Goal: Obtain resource: Obtain resource

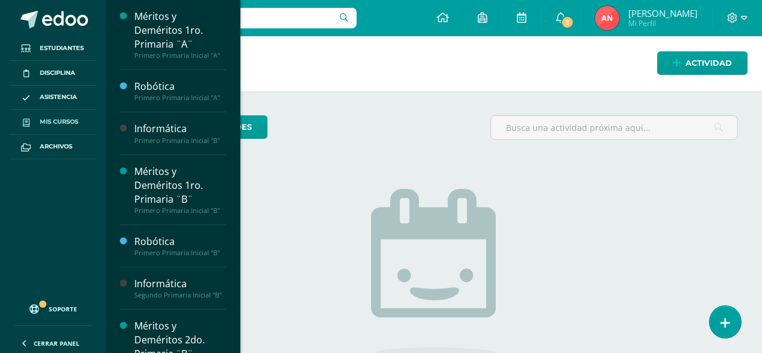
click at [49, 122] on span "Mis cursos" at bounding box center [59, 122] width 39 height 10
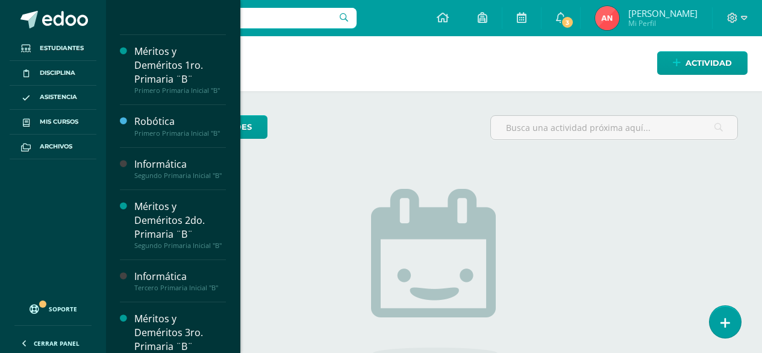
scroll to position [422, 0]
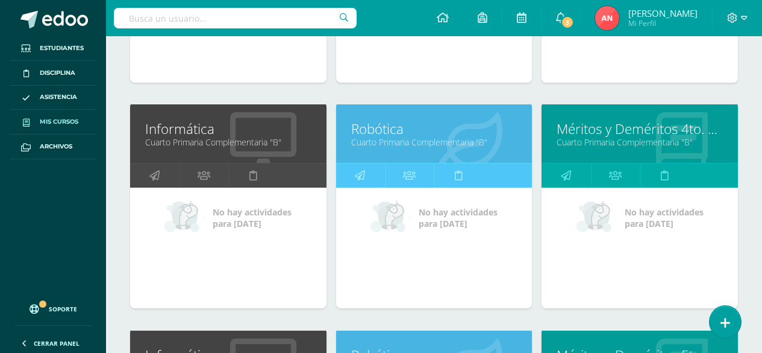
scroll to position [806, 0]
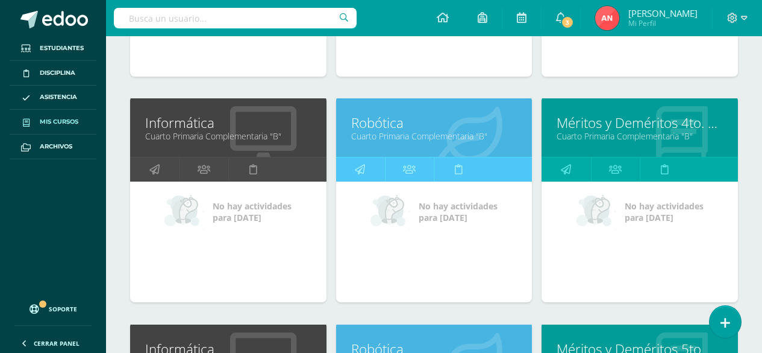
click at [196, 137] on link "Cuarto Primaria Complementaria "B"" at bounding box center [228, 135] width 166 height 11
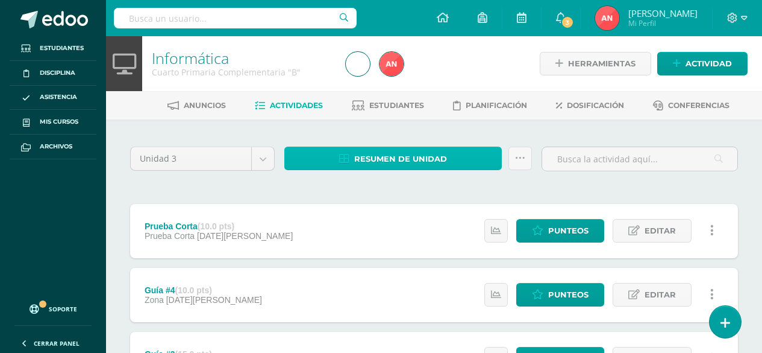
click at [400, 160] on span "Resumen de unidad" at bounding box center [400, 159] width 93 height 22
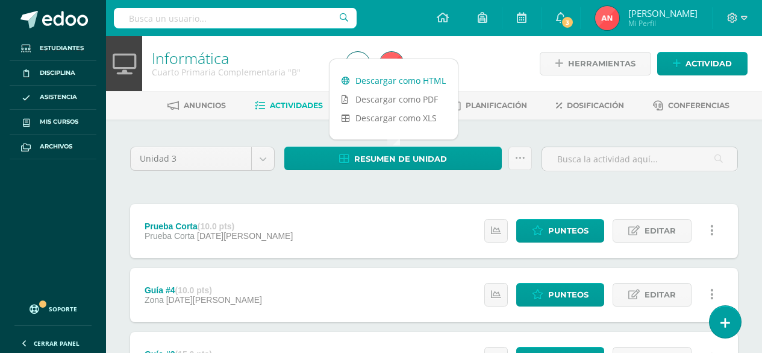
click at [406, 82] on link "Descargar como HTML" at bounding box center [394, 80] width 128 height 19
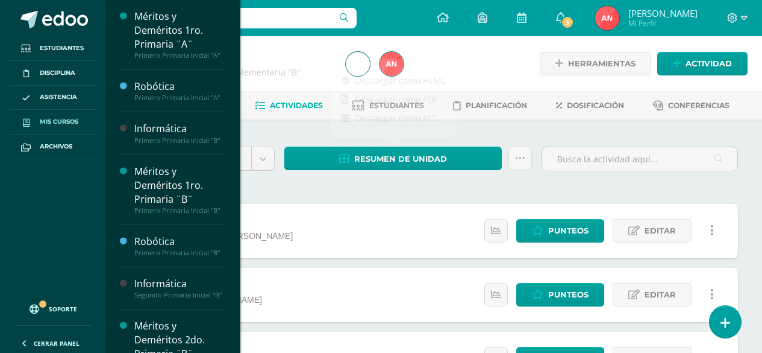
click at [58, 121] on span "Mis cursos" at bounding box center [59, 122] width 39 height 10
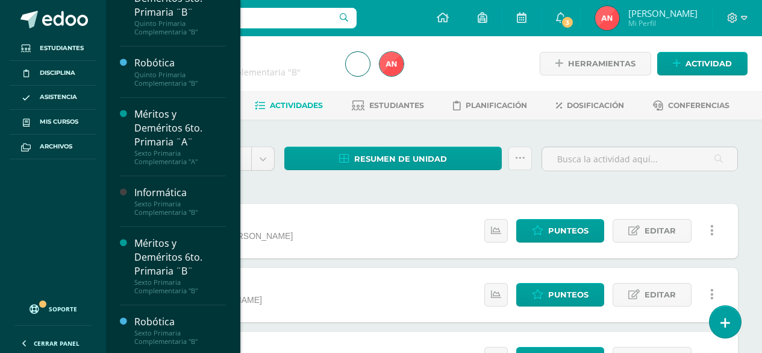
scroll to position [880, 0]
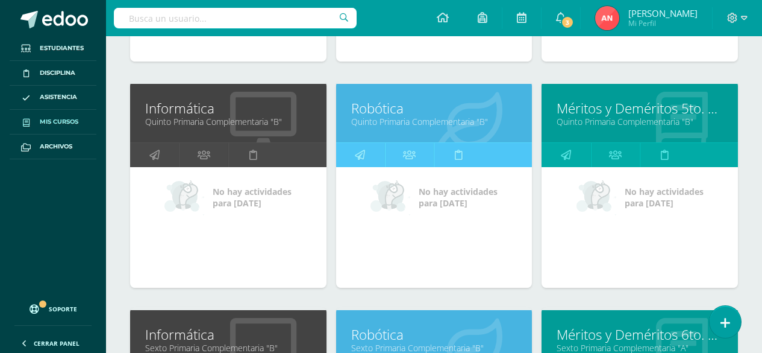
scroll to position [1085, 0]
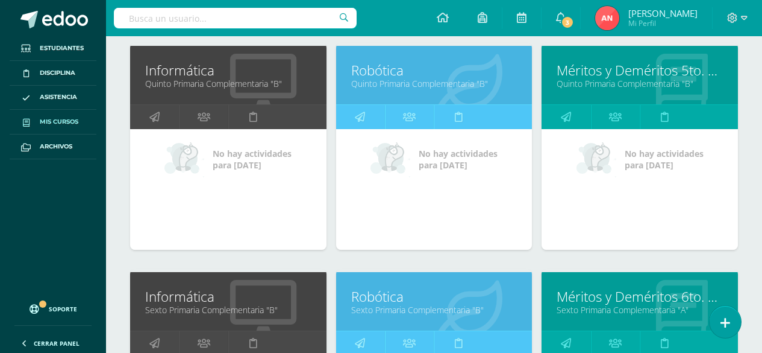
click at [214, 90] on div at bounding box center [263, 76] width 127 height 81
click at [178, 78] on link "Quinto Primaria Complementaria "B"" at bounding box center [228, 83] width 166 height 11
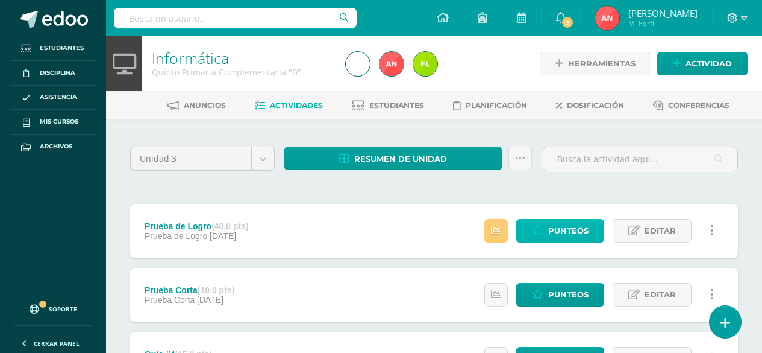
click at [551, 224] on span "Punteos" at bounding box center [568, 230] width 40 height 22
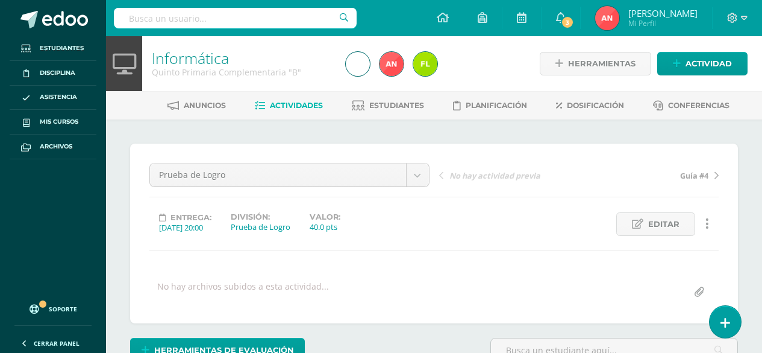
scroll to position [1, 0]
click at [182, 57] on link "Informática" at bounding box center [190, 57] width 77 height 20
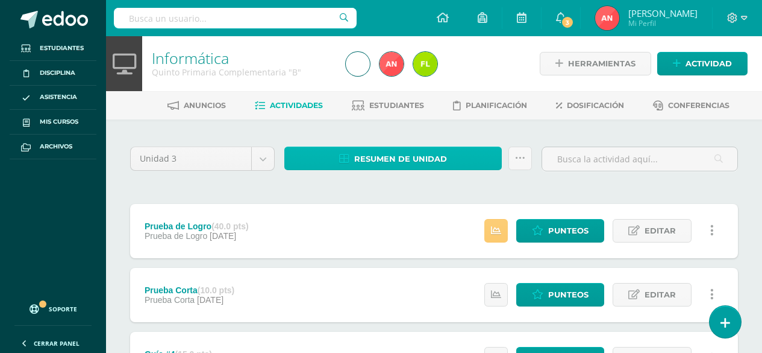
click at [446, 166] on span "Resumen de unidad" at bounding box center [400, 159] width 93 height 22
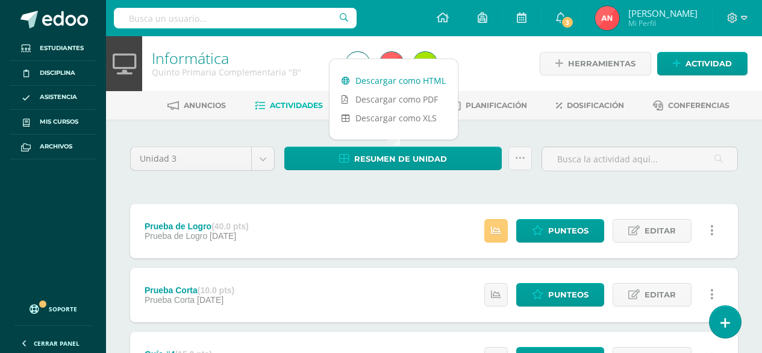
click at [394, 88] on link "Descargar como HTML" at bounding box center [394, 80] width 128 height 19
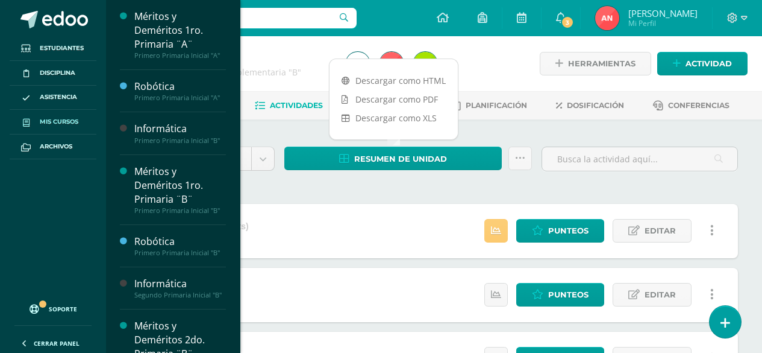
click at [51, 123] on span "Mis cursos" at bounding box center [59, 122] width 39 height 10
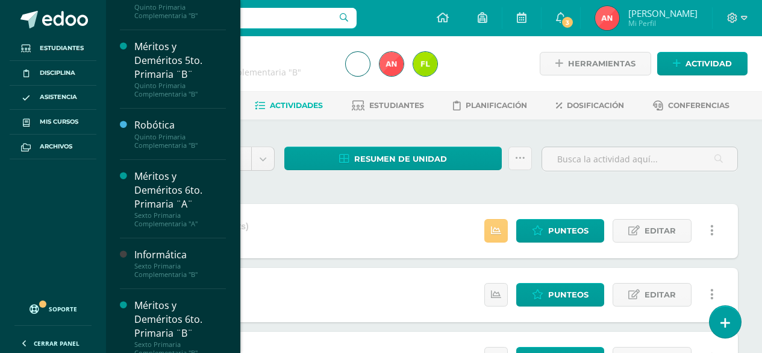
scroll to position [926, 0]
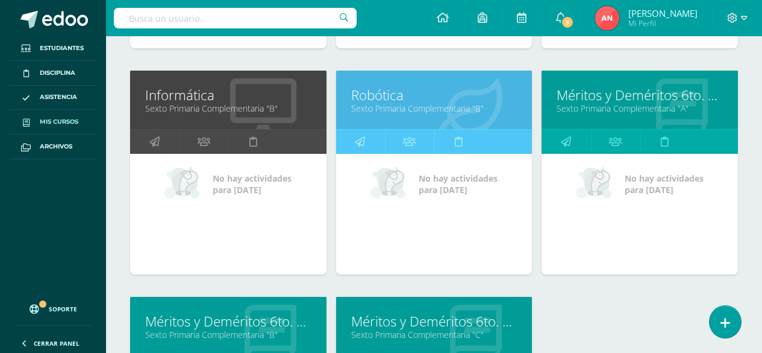
scroll to position [1288, 0]
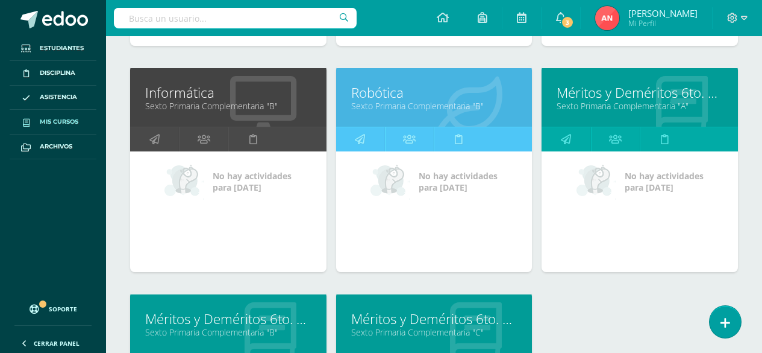
click at [185, 98] on link "Informática" at bounding box center [228, 92] width 166 height 19
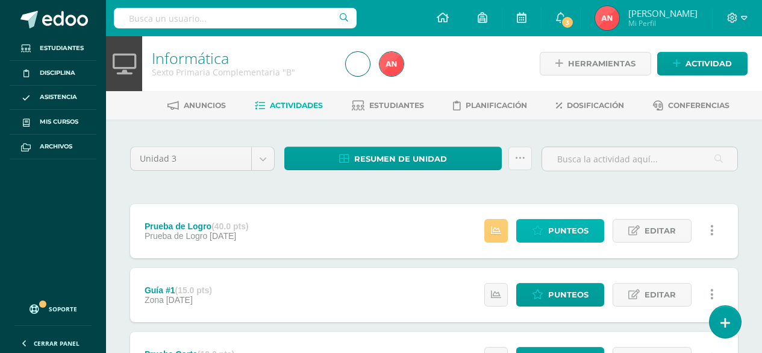
click at [563, 224] on span "Punteos" at bounding box center [568, 230] width 40 height 22
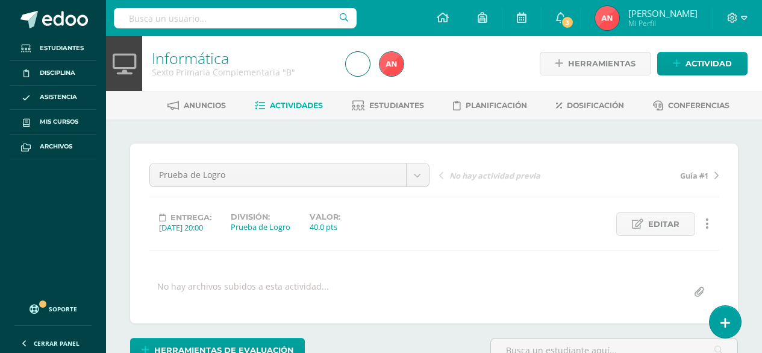
click at [178, 67] on div "Sexto Primaria Complementaria "B"" at bounding box center [242, 71] width 180 height 11
click at [180, 63] on link "Informática" at bounding box center [190, 58] width 77 height 20
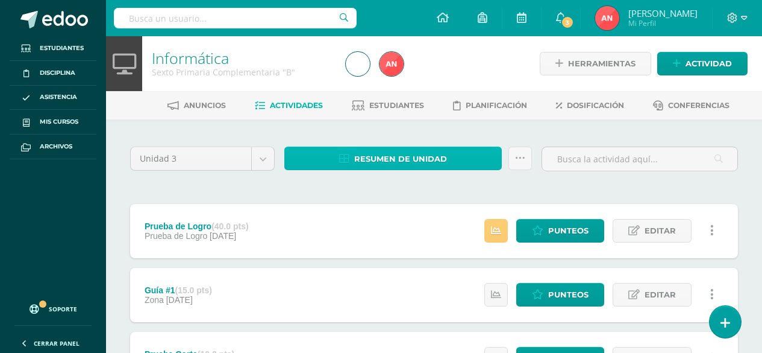
click at [428, 158] on span "Resumen de unidad" at bounding box center [400, 159] width 93 height 22
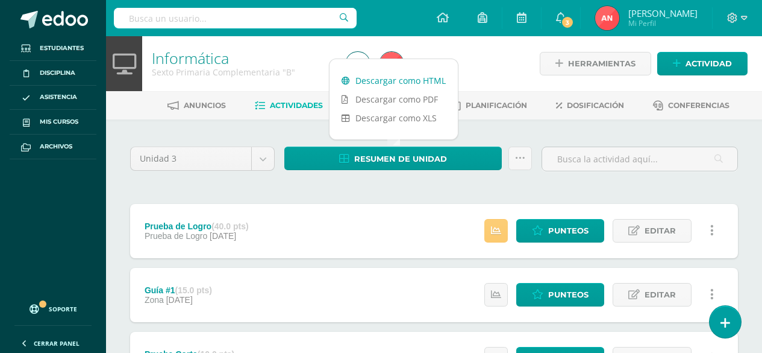
click at [421, 80] on link "Descargar como HTML" at bounding box center [394, 80] width 128 height 19
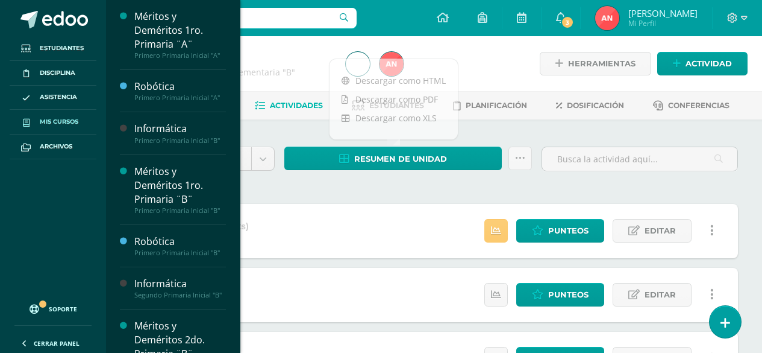
click at [45, 122] on span "Mis cursos" at bounding box center [59, 122] width 39 height 10
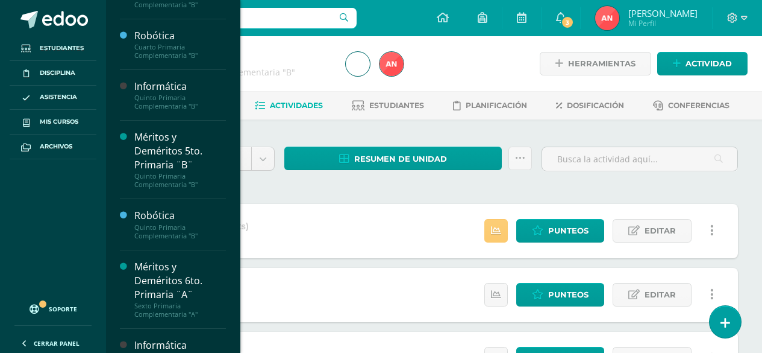
scroll to position [762, 0]
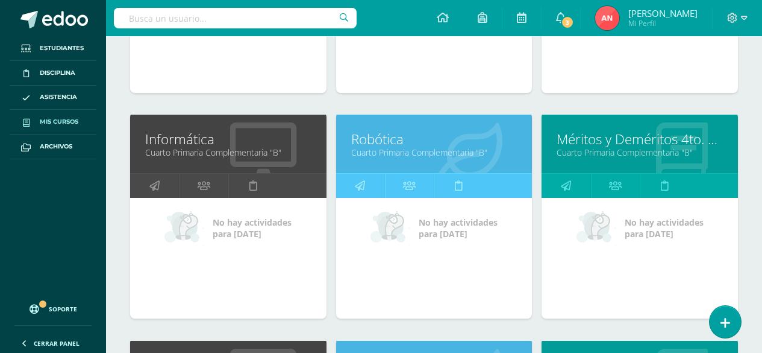
scroll to position [806, 0]
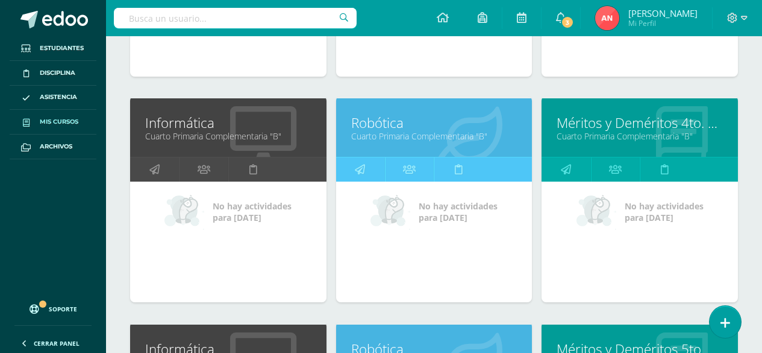
click at [407, 134] on link "Cuarto Primaria Complementaria "B"" at bounding box center [434, 135] width 166 height 11
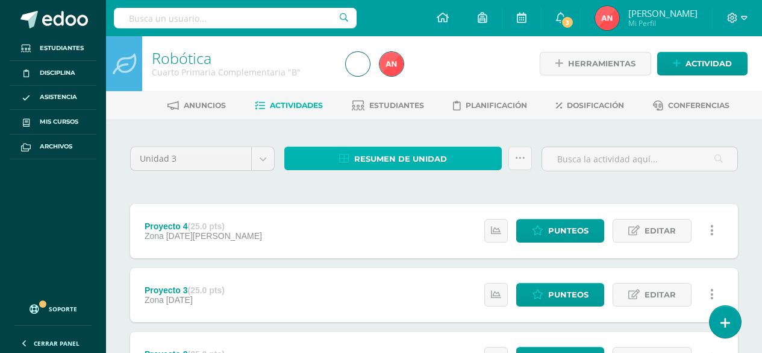
click at [413, 161] on span "Resumen de unidad" at bounding box center [400, 159] width 93 height 22
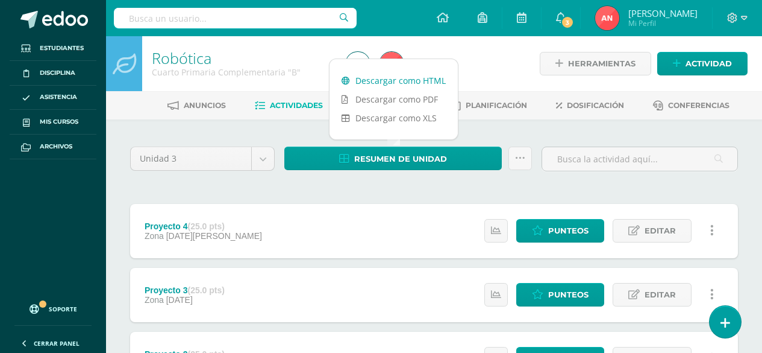
click at [402, 84] on link "Descargar como HTML" at bounding box center [394, 80] width 128 height 19
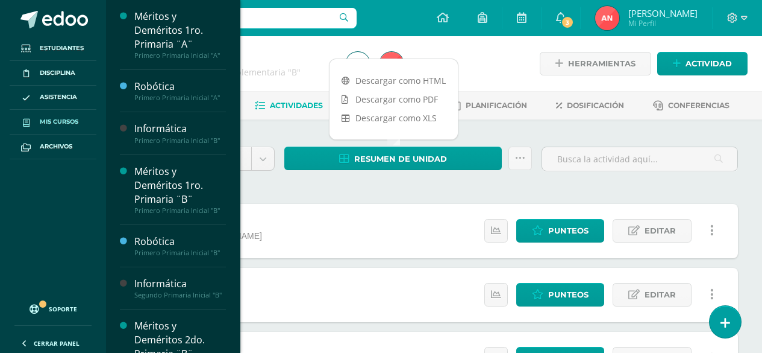
click at [62, 120] on span "Mis cursos" at bounding box center [59, 122] width 39 height 10
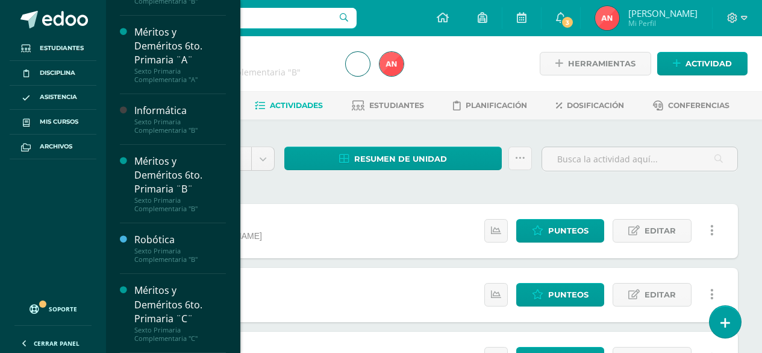
scroll to position [974, 0]
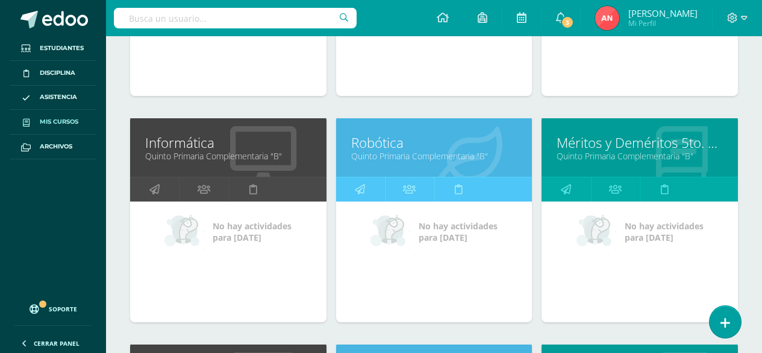
scroll to position [987, 0]
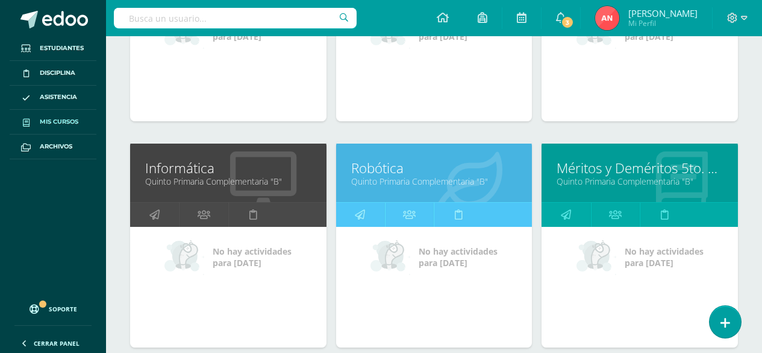
click at [373, 180] on link "Quinto Primaria Complementaria "B"" at bounding box center [434, 180] width 166 height 11
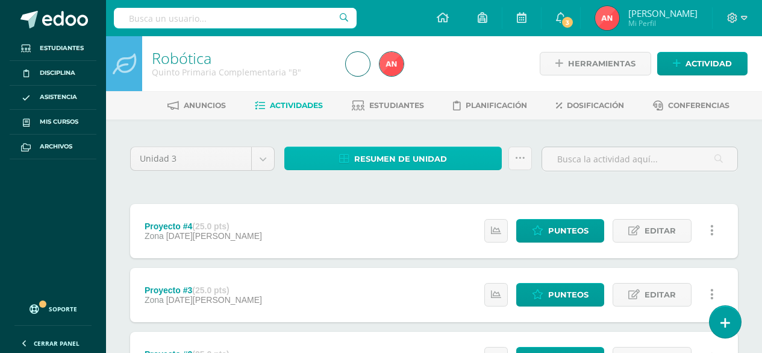
click at [392, 154] on span "Resumen de unidad" at bounding box center [400, 159] width 93 height 22
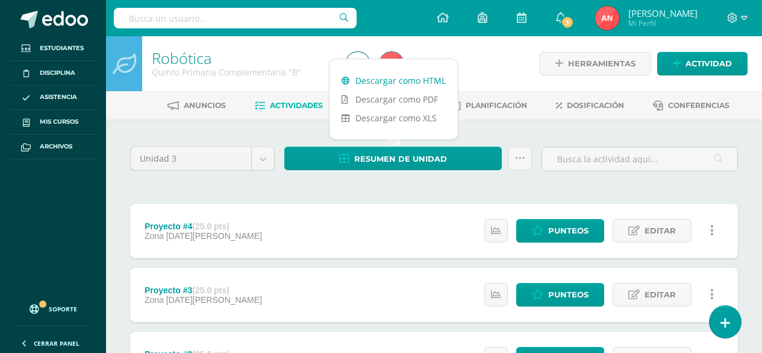
click at [398, 82] on link "Descargar como HTML" at bounding box center [394, 80] width 128 height 19
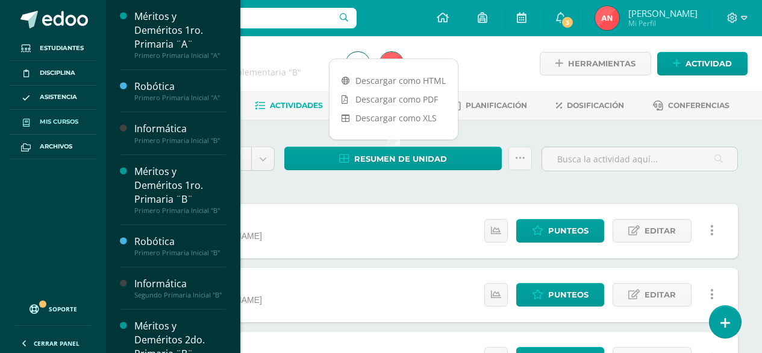
click at [63, 122] on span "Mis cursos" at bounding box center [59, 122] width 39 height 10
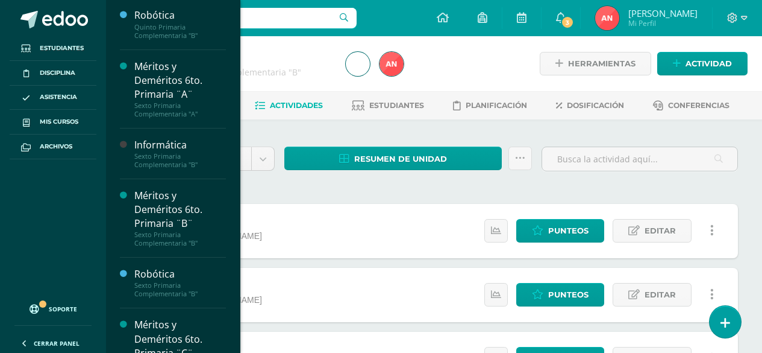
scroll to position [911, 0]
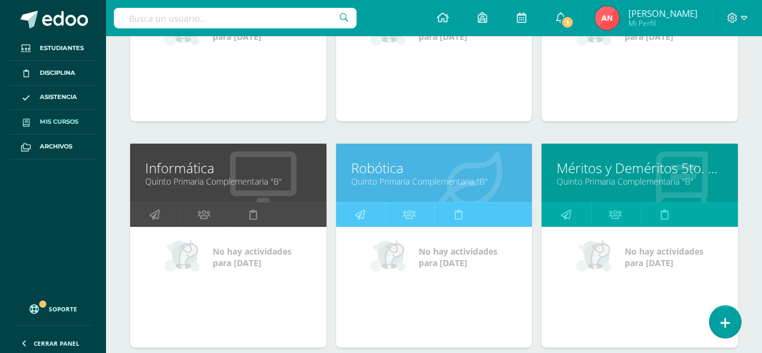
scroll to position [1303, 0]
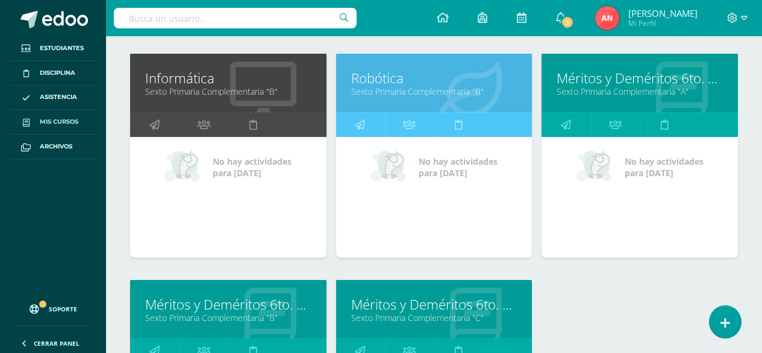
click at [378, 89] on link "Sexto Primaria Complementaria "B"" at bounding box center [434, 91] width 166 height 11
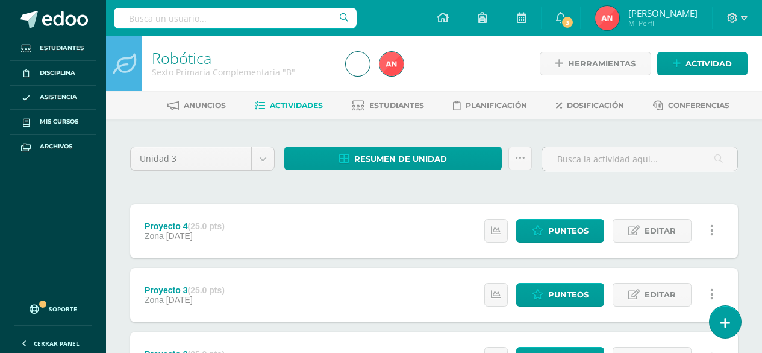
click at [399, 145] on div "Unidad 3 Unidad 1 Unidad 2 Unidad 3 Unidad 4 Resumen de unidad Descargar como H…" at bounding box center [434, 161] width 608 height 37
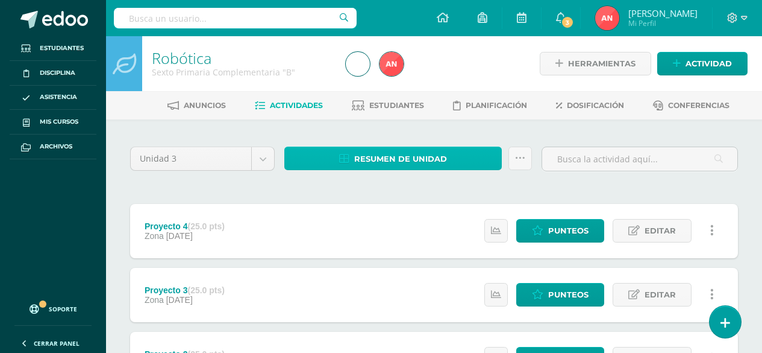
click at [394, 164] on span "Resumen de unidad" at bounding box center [400, 159] width 93 height 22
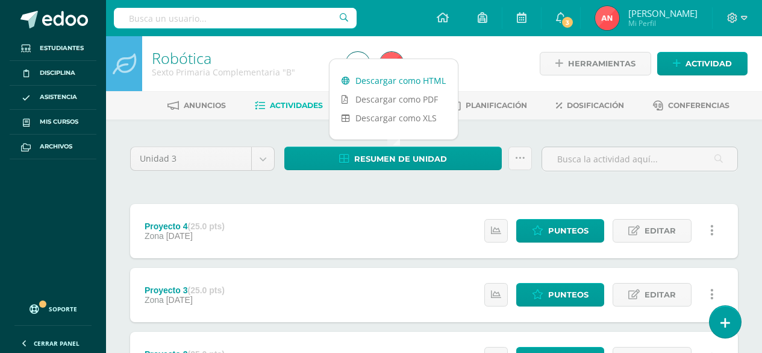
click at [404, 83] on link "Descargar como HTML" at bounding box center [394, 80] width 128 height 19
click at [741, 16] on icon at bounding box center [744, 18] width 7 height 11
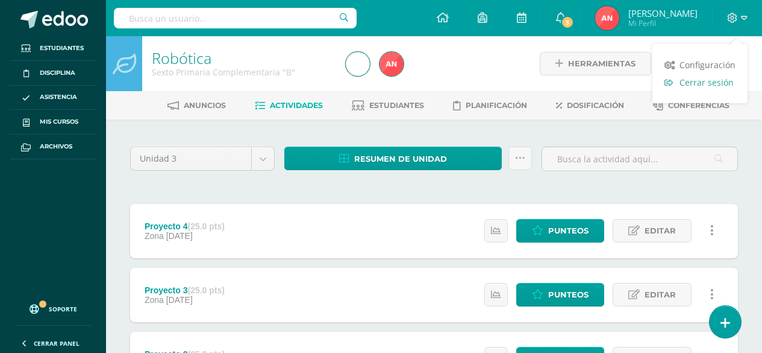
click at [709, 82] on span "Cerrar sesión" at bounding box center [707, 82] width 54 height 11
